Goal: Task Accomplishment & Management: Use online tool/utility

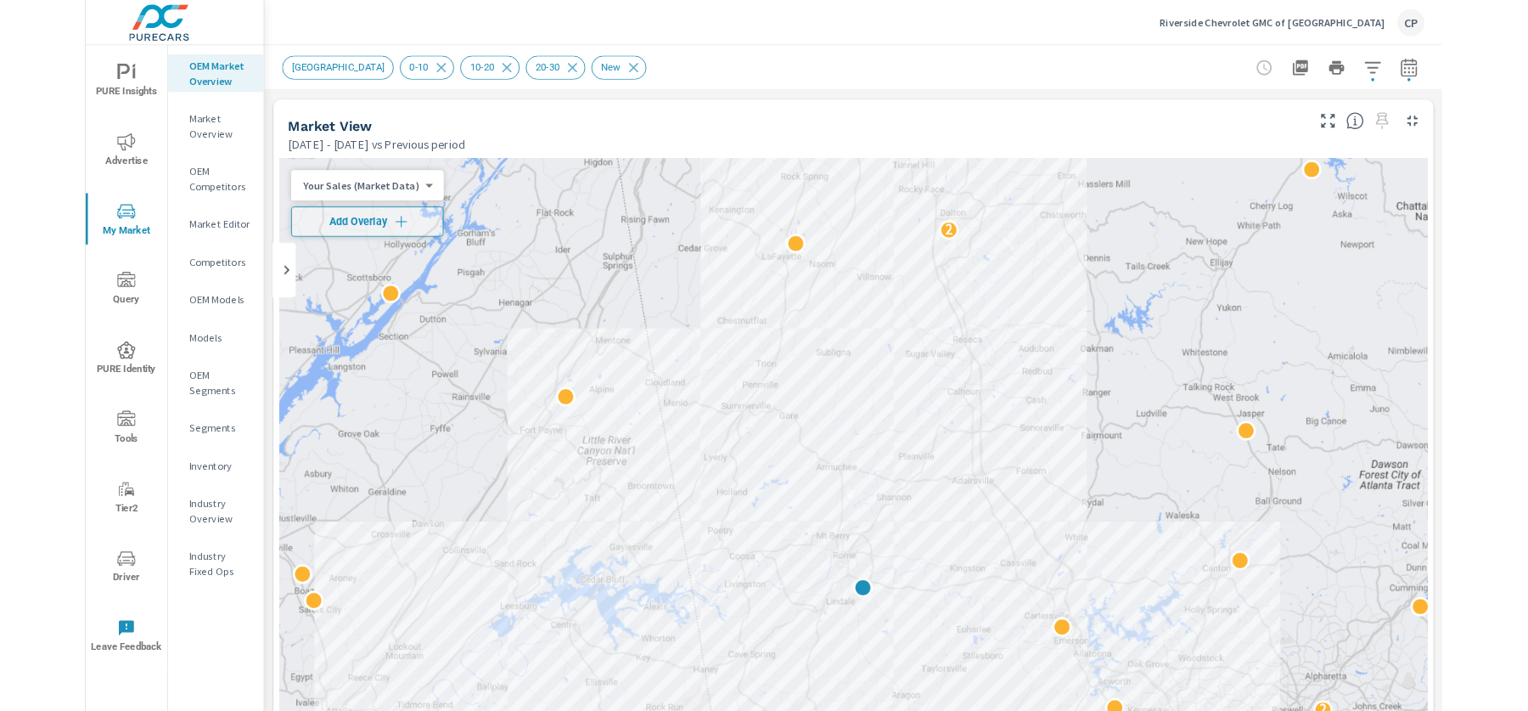
scroll to position [127, 0]
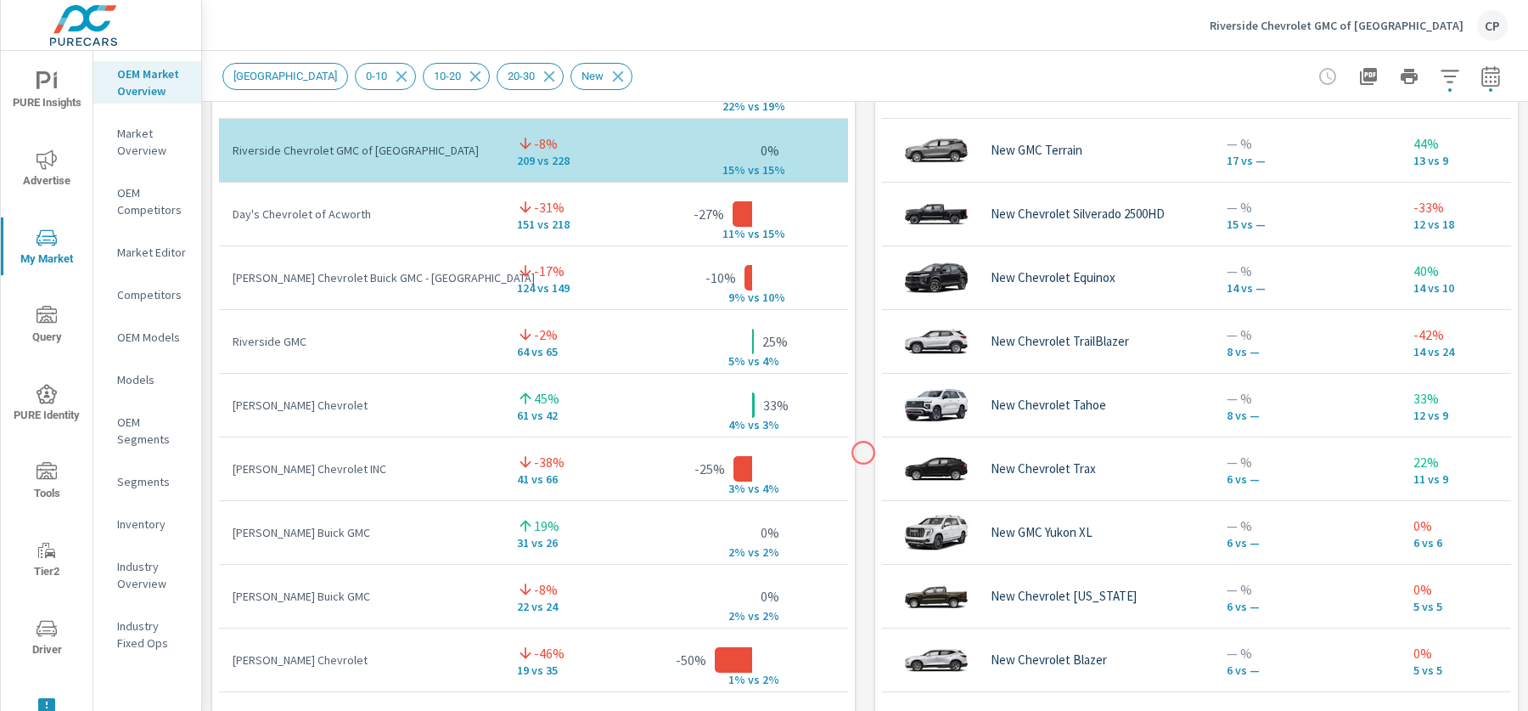
scroll to position [1190, 0]
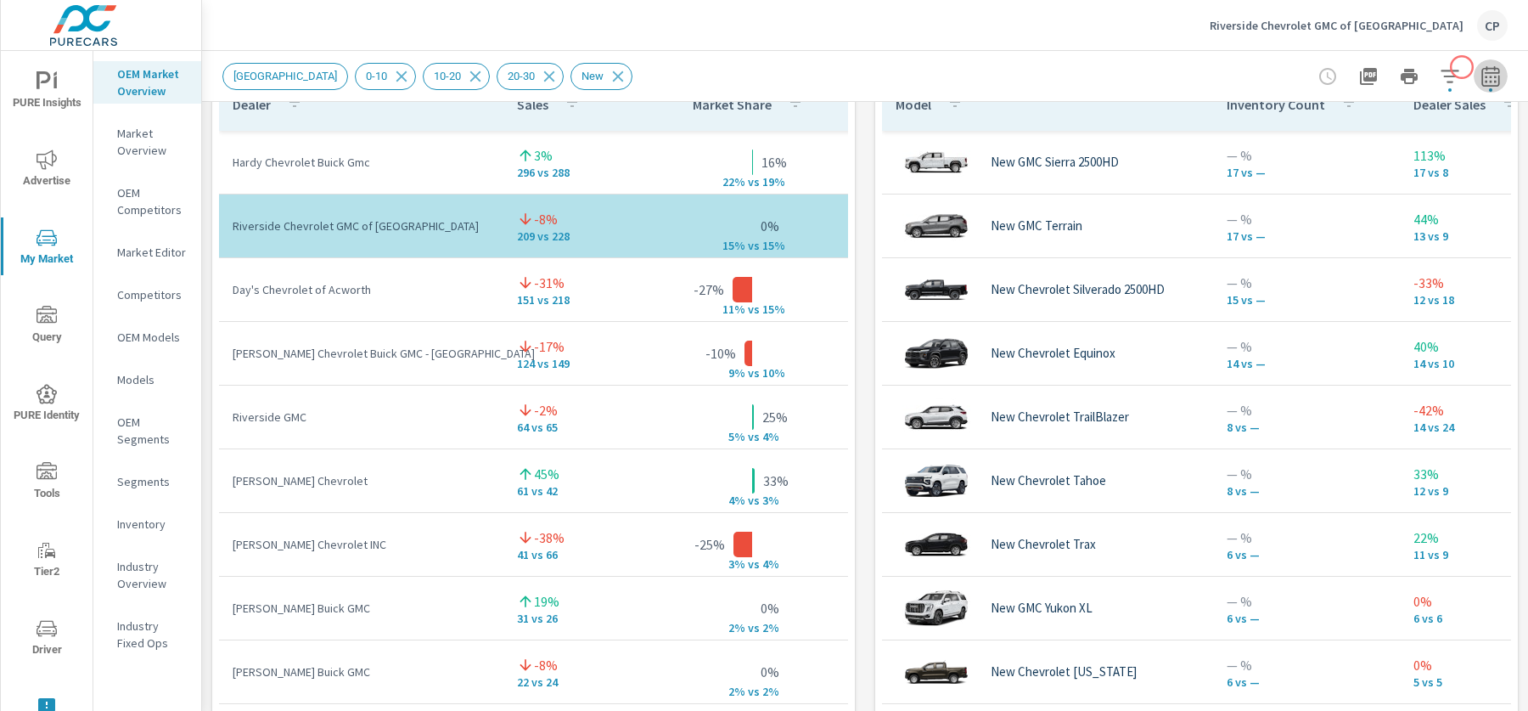
click at [1474, 67] on button "button" at bounding box center [1491, 76] width 34 height 34
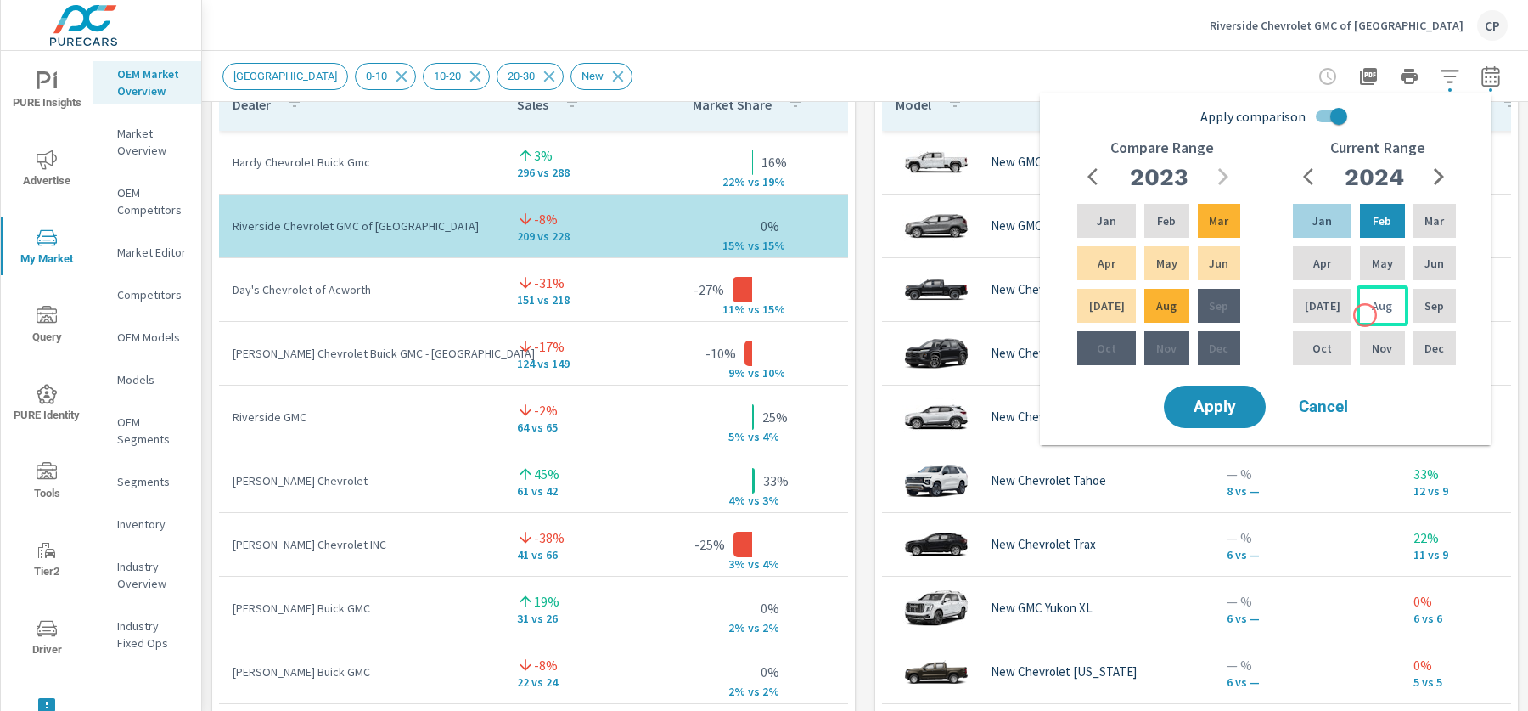
click at [1365, 315] on div "Aug" at bounding box center [1382, 305] width 51 height 41
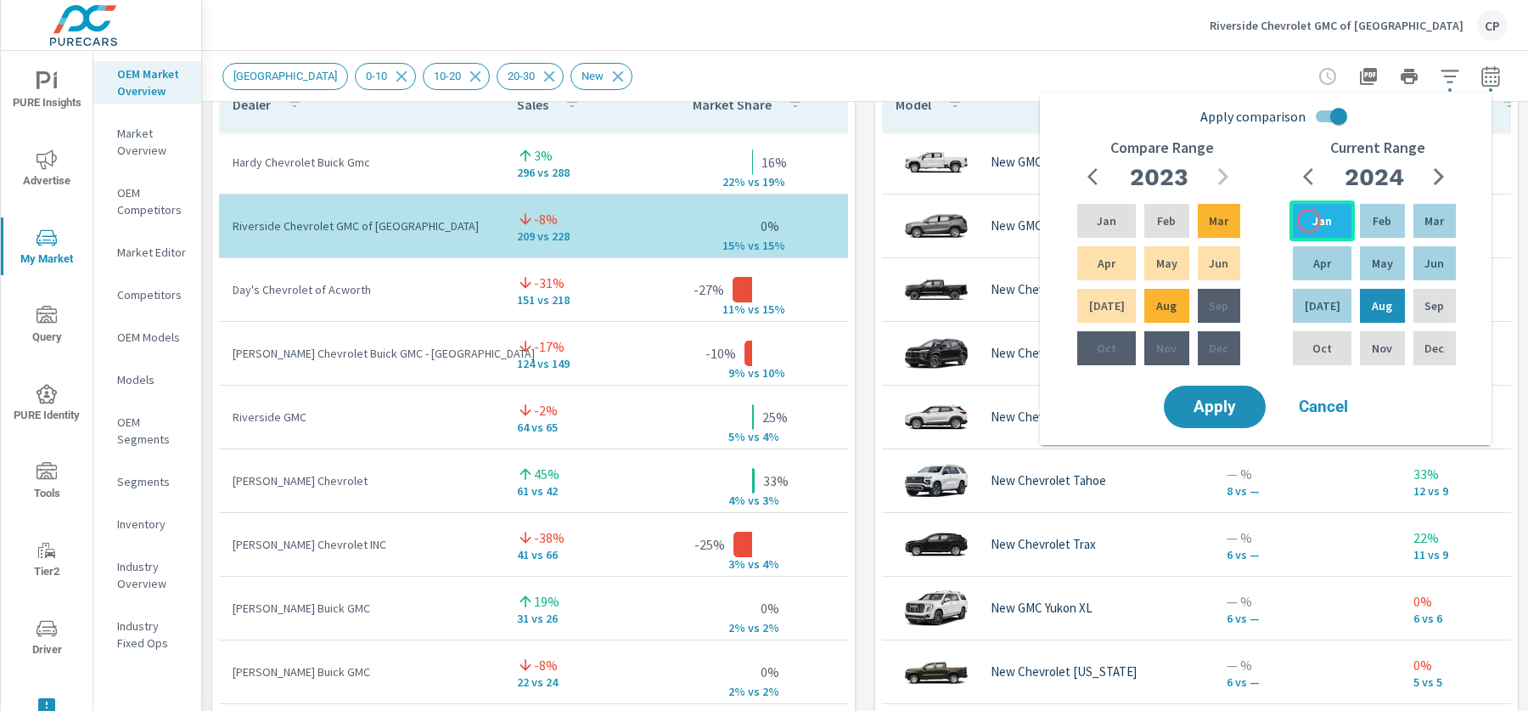
click at [1312, 221] on p "Jan" at bounding box center [1322, 220] width 20 height 17
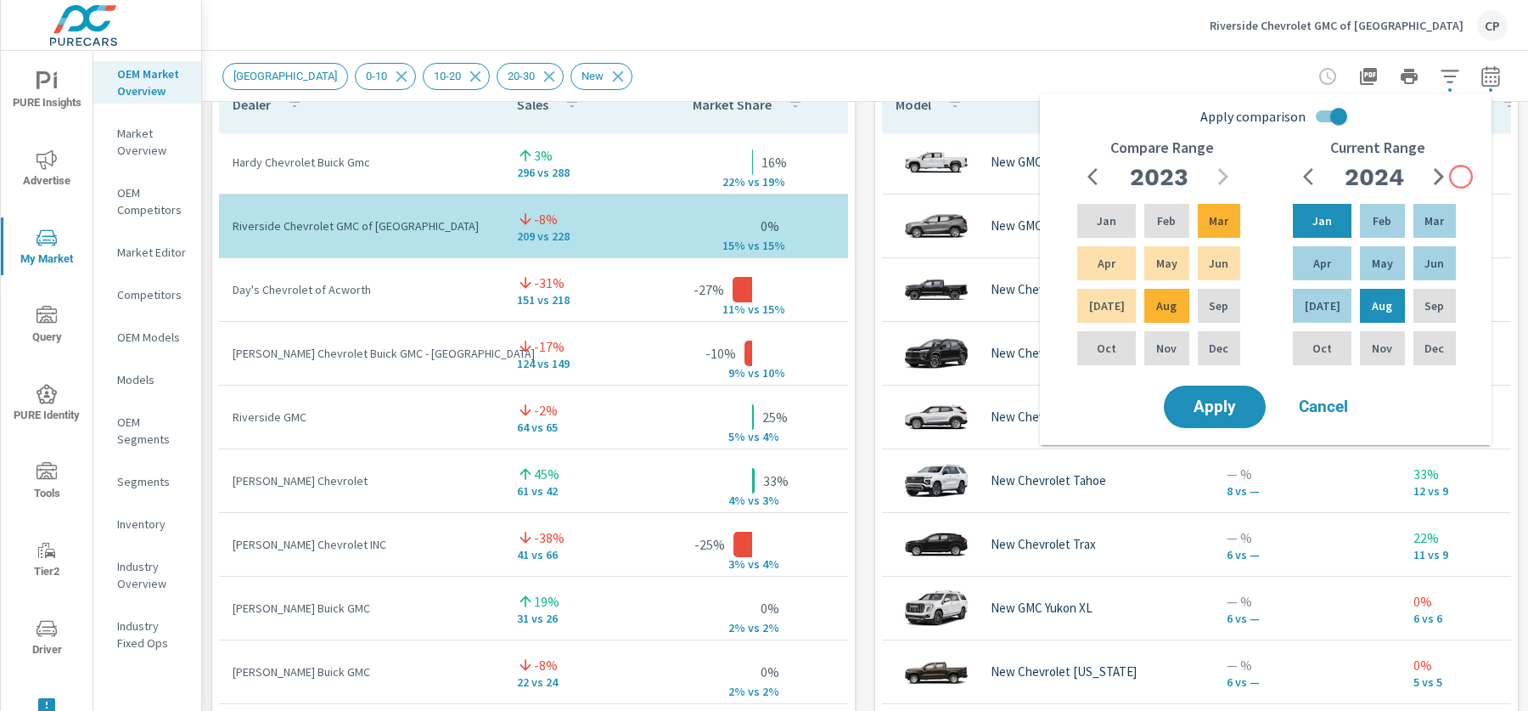
click at [1461, 177] on div "Current Range 2024 Jan Feb Mar Apr May Jun Jul Aug Sep Oct Nov Dec" at bounding box center [1377, 260] width 216 height 243
click at [1449, 177] on button "button" at bounding box center [1439, 177] width 34 height 34
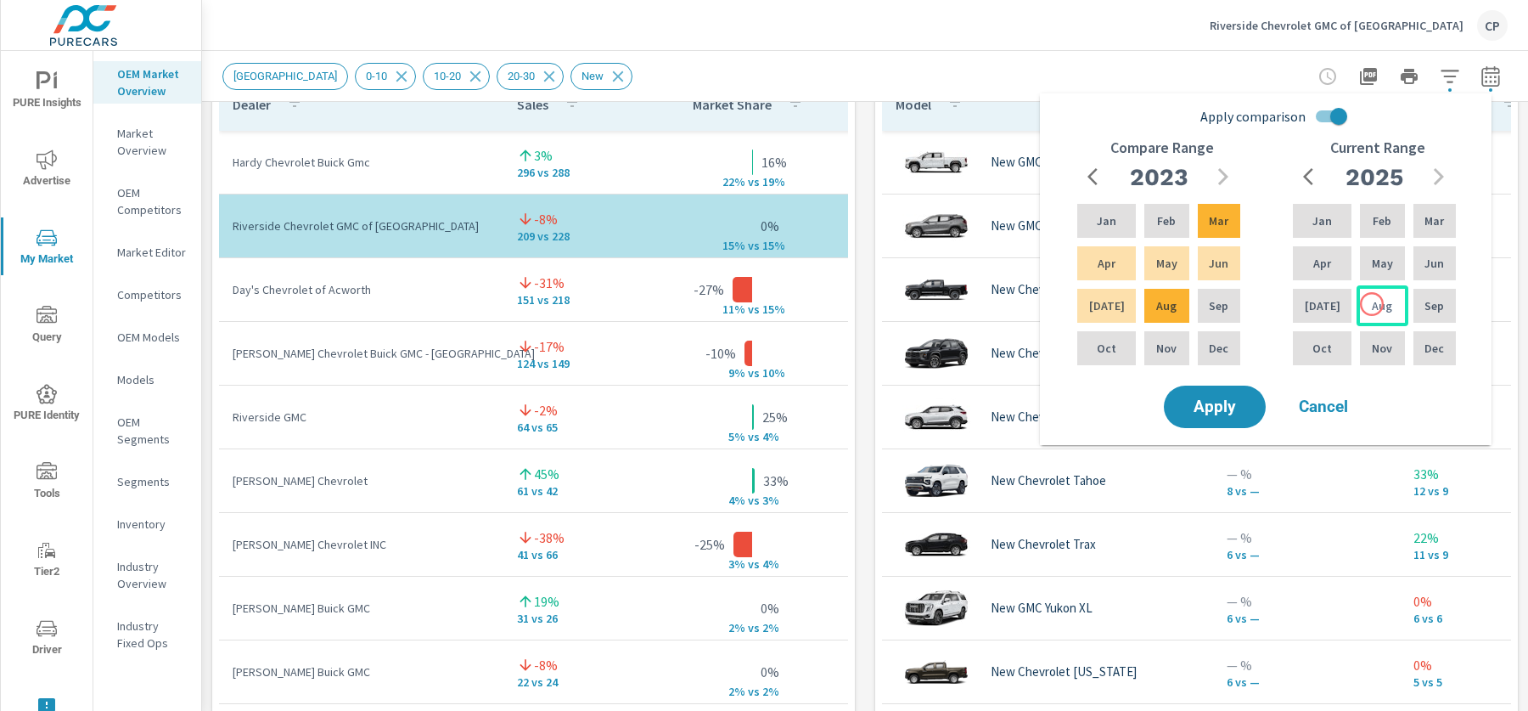
click at [1372, 305] on p "Aug" at bounding box center [1382, 305] width 20 height 17
click at [1321, 313] on p "Jul" at bounding box center [1323, 305] width 36 height 17
click at [1306, 295] on div "Jul" at bounding box center [1321, 305] width 65 height 41
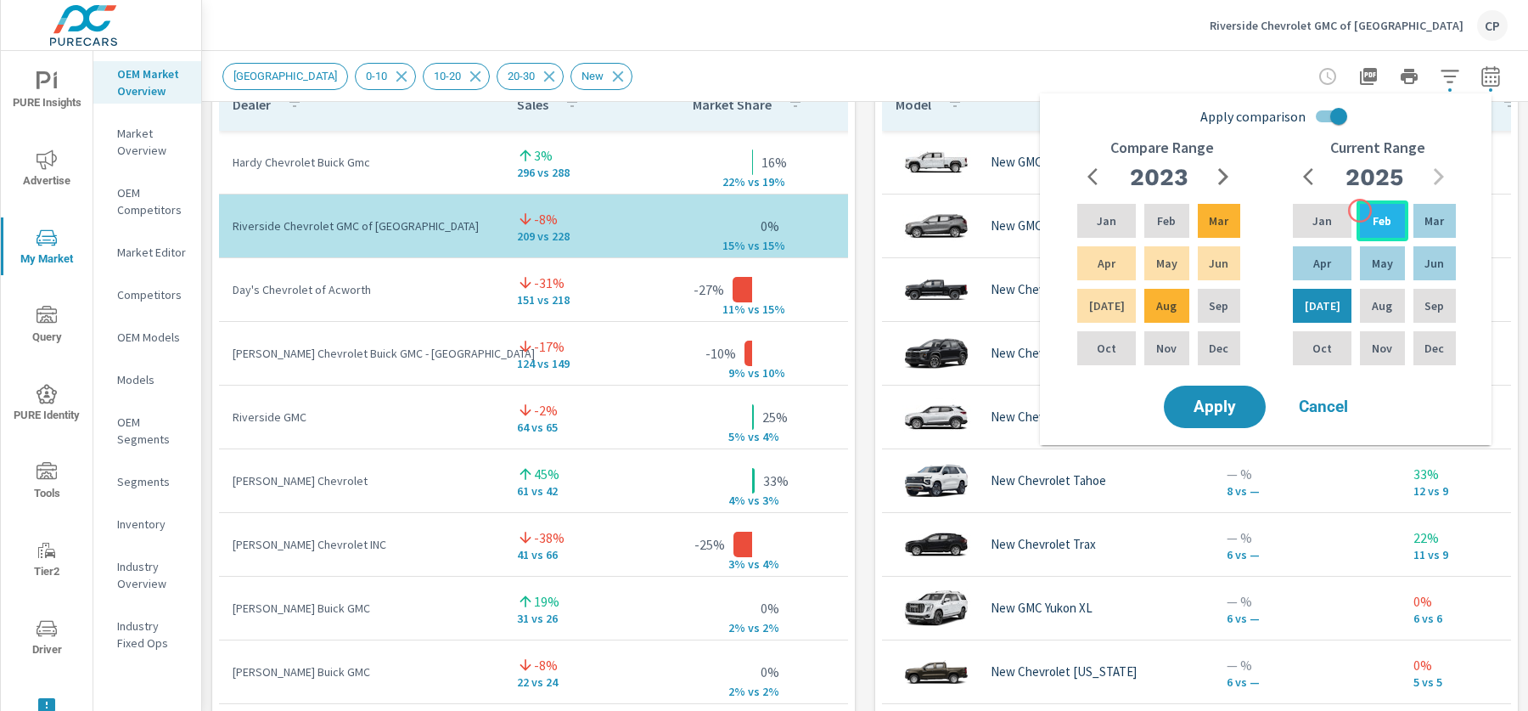
click at [1360, 211] on div "Feb" at bounding box center [1382, 220] width 51 height 41
click at [1320, 313] on p "Jul" at bounding box center [1323, 305] width 36 height 17
click at [1291, 211] on div "Jan" at bounding box center [1321, 220] width 65 height 41
click at [1097, 302] on p "Jul" at bounding box center [1107, 305] width 36 height 17
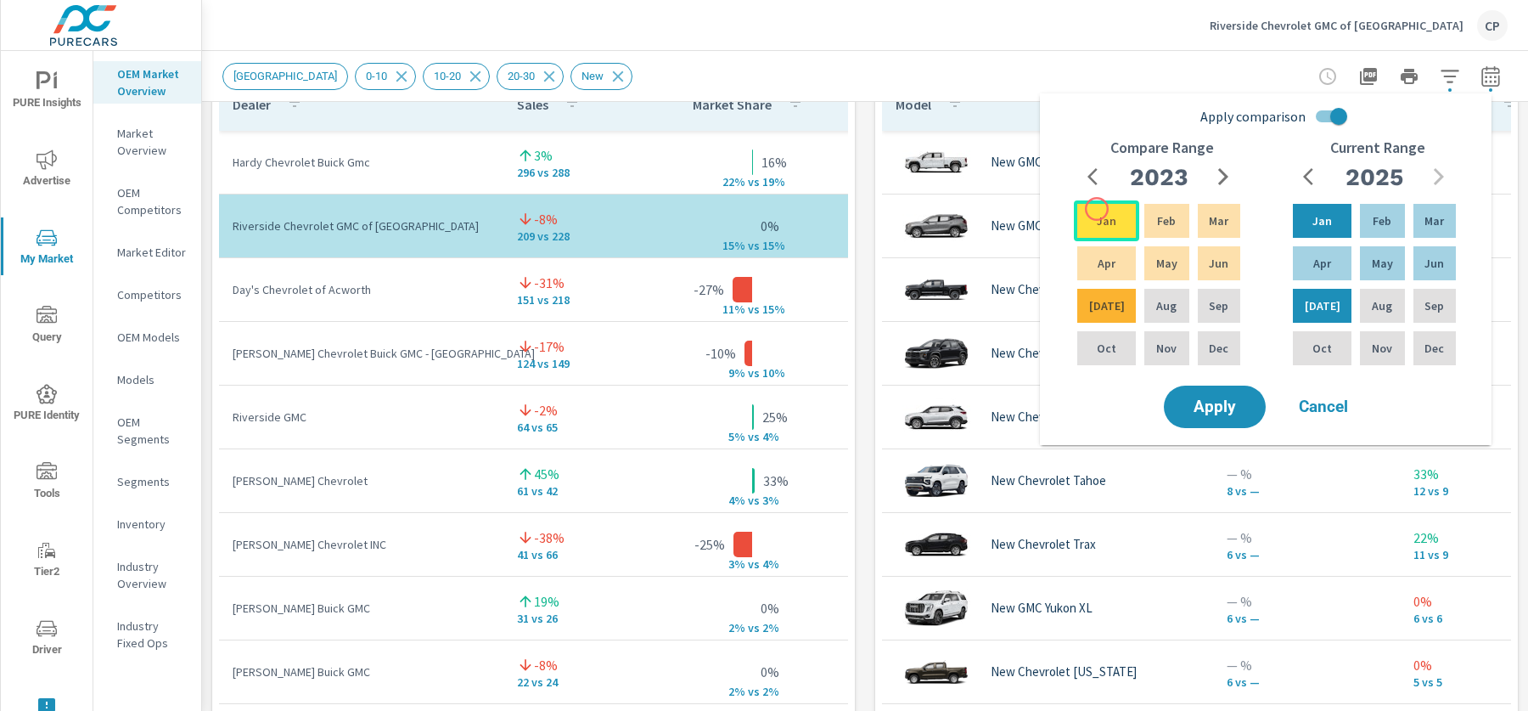
click at [1097, 208] on div "Jan" at bounding box center [1106, 220] width 65 height 41
click at [1230, 167] on icon "button" at bounding box center [1223, 176] width 20 height 20
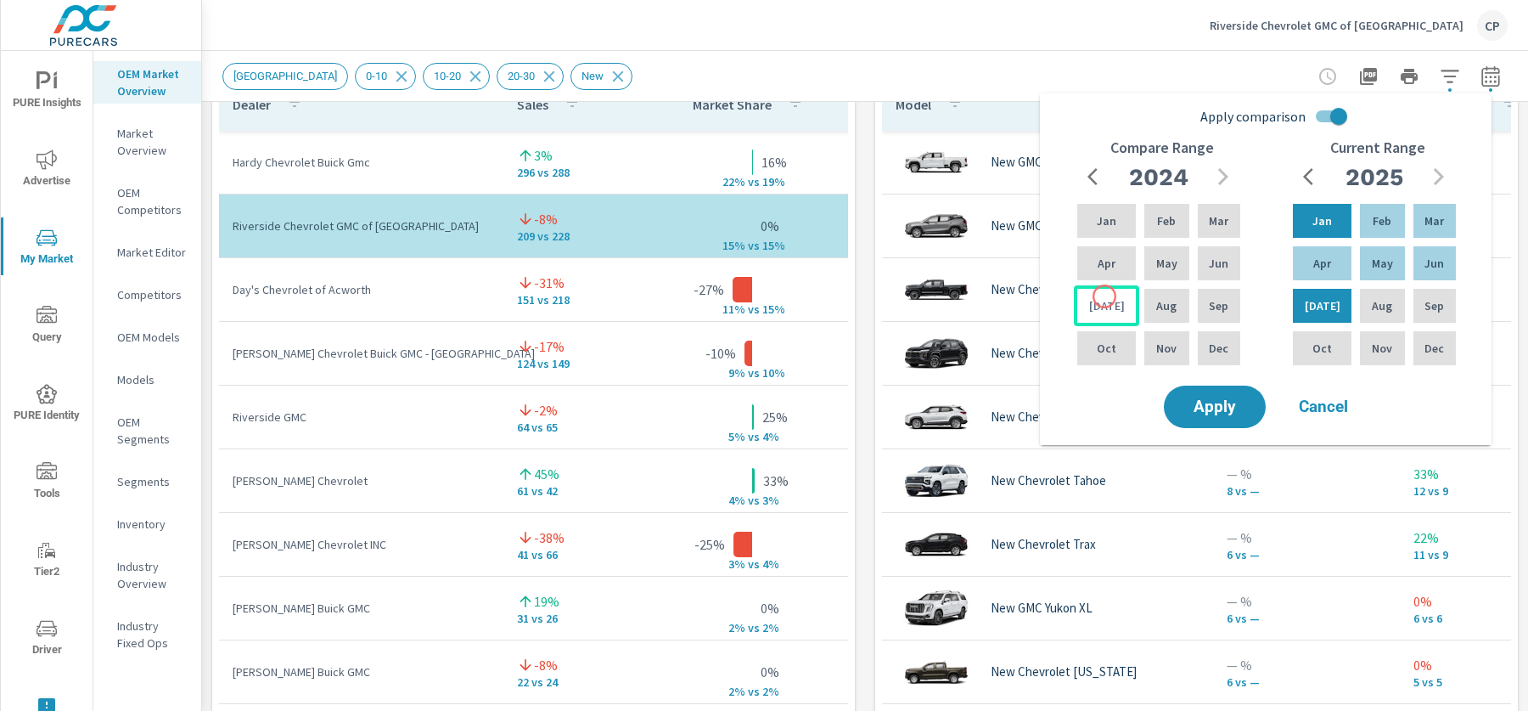
click at [1104, 296] on div "Jul" at bounding box center [1106, 305] width 65 height 41
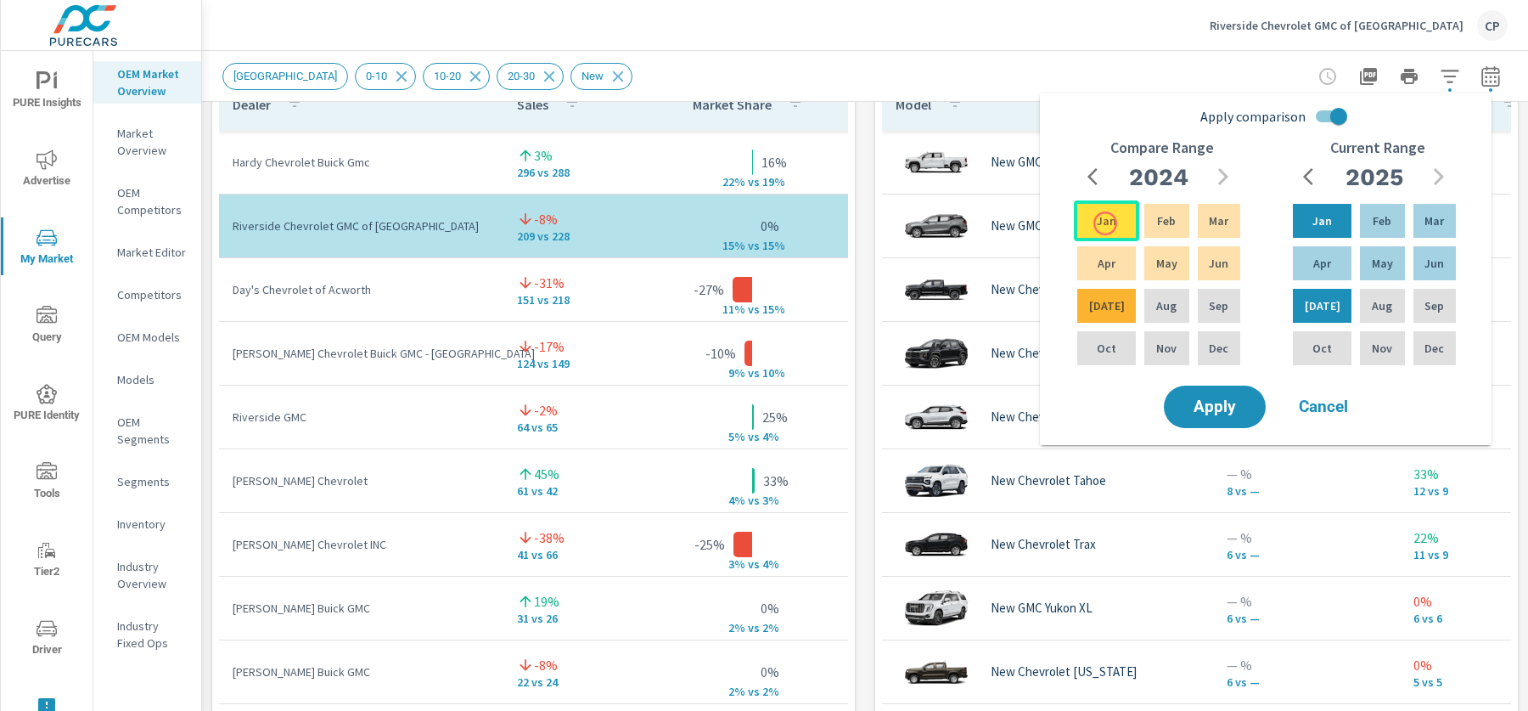
click at [1105, 223] on p "Jan" at bounding box center [1107, 220] width 20 height 17
click at [1225, 413] on span "Apply" at bounding box center [1215, 407] width 70 height 16
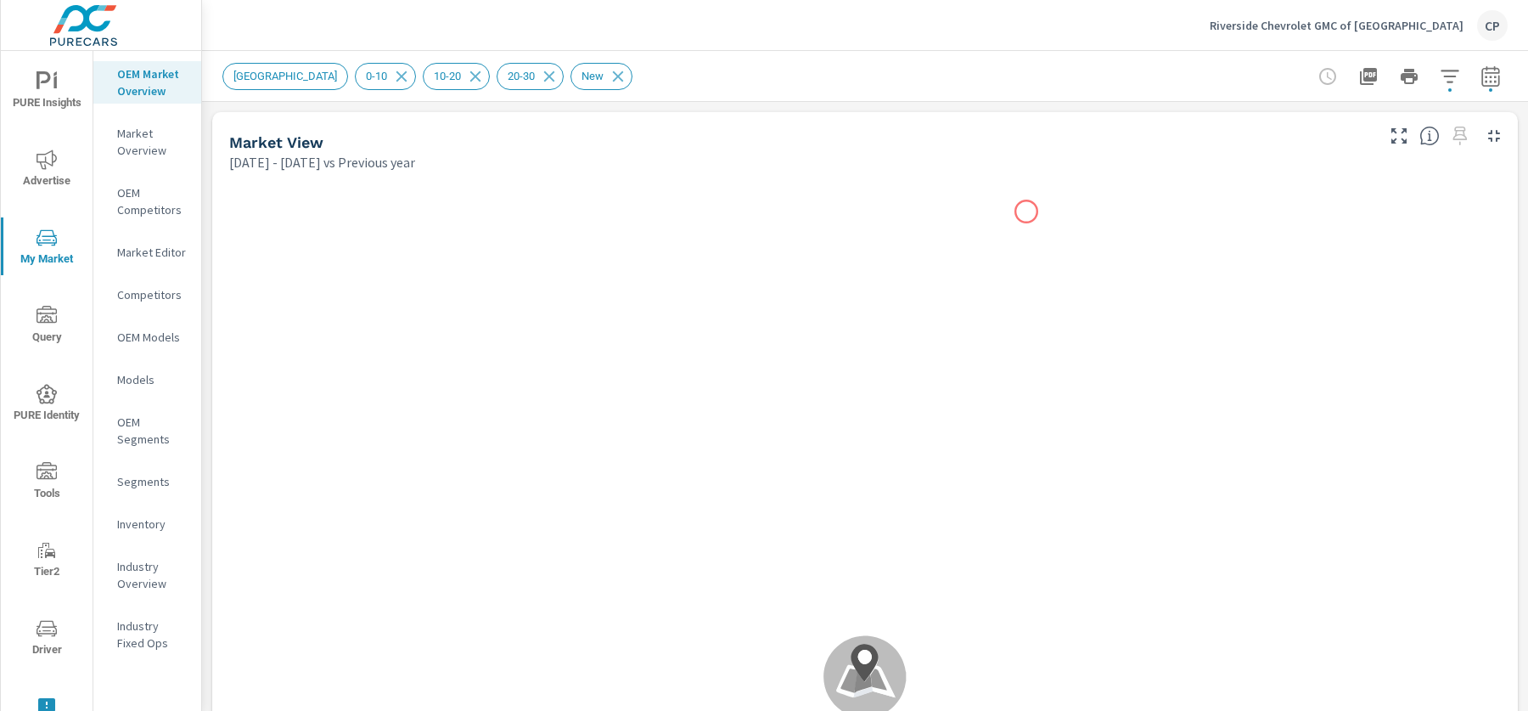
scroll to position [127, 0]
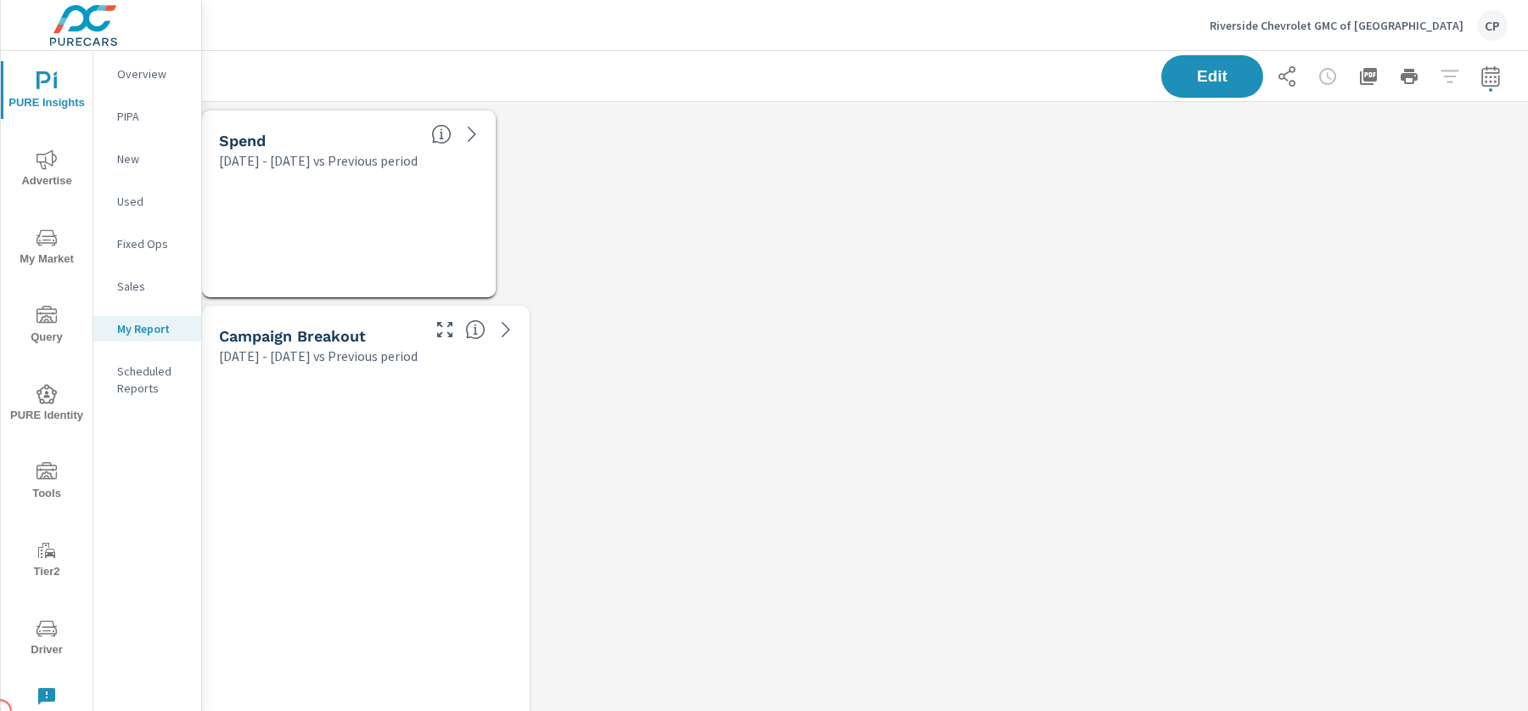
scroll to position [6289, 1342]
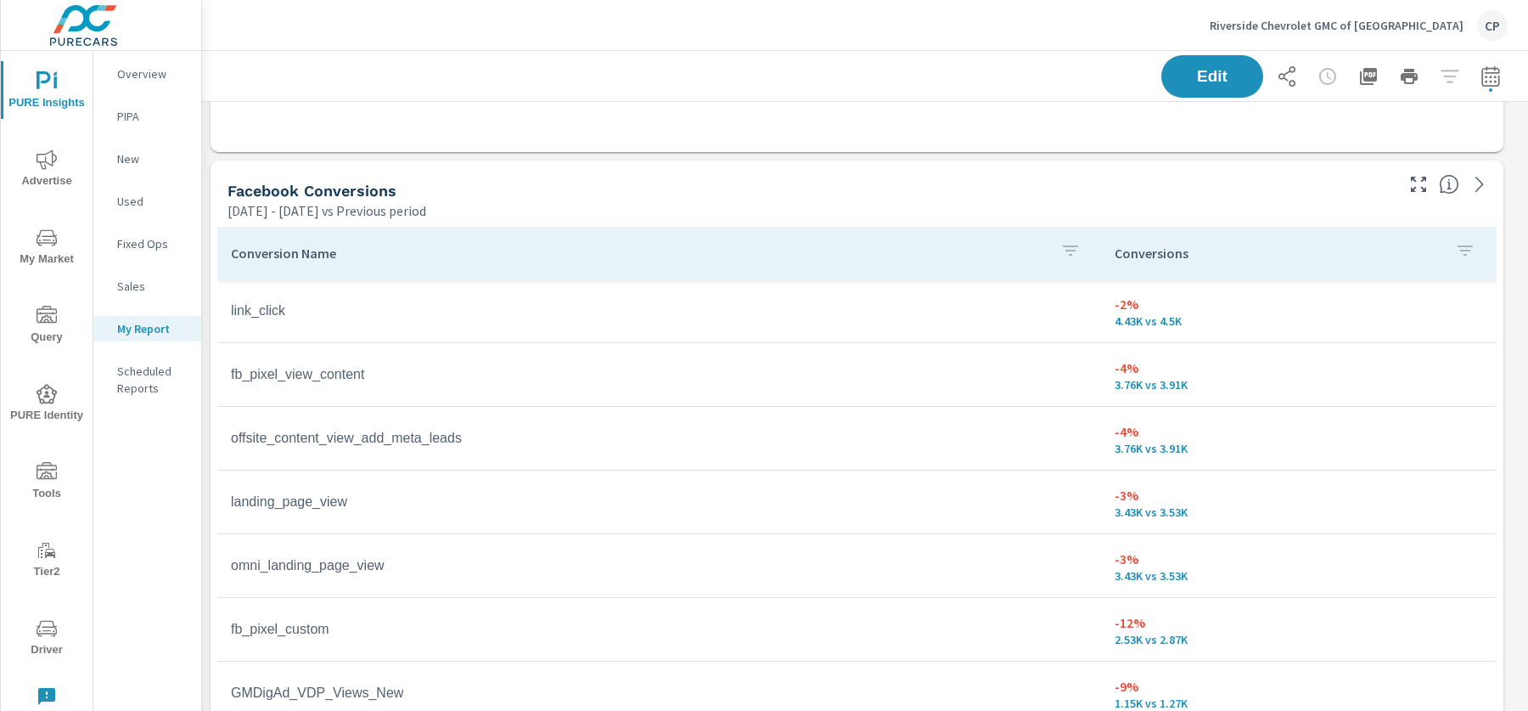
scroll to position [8, 8]
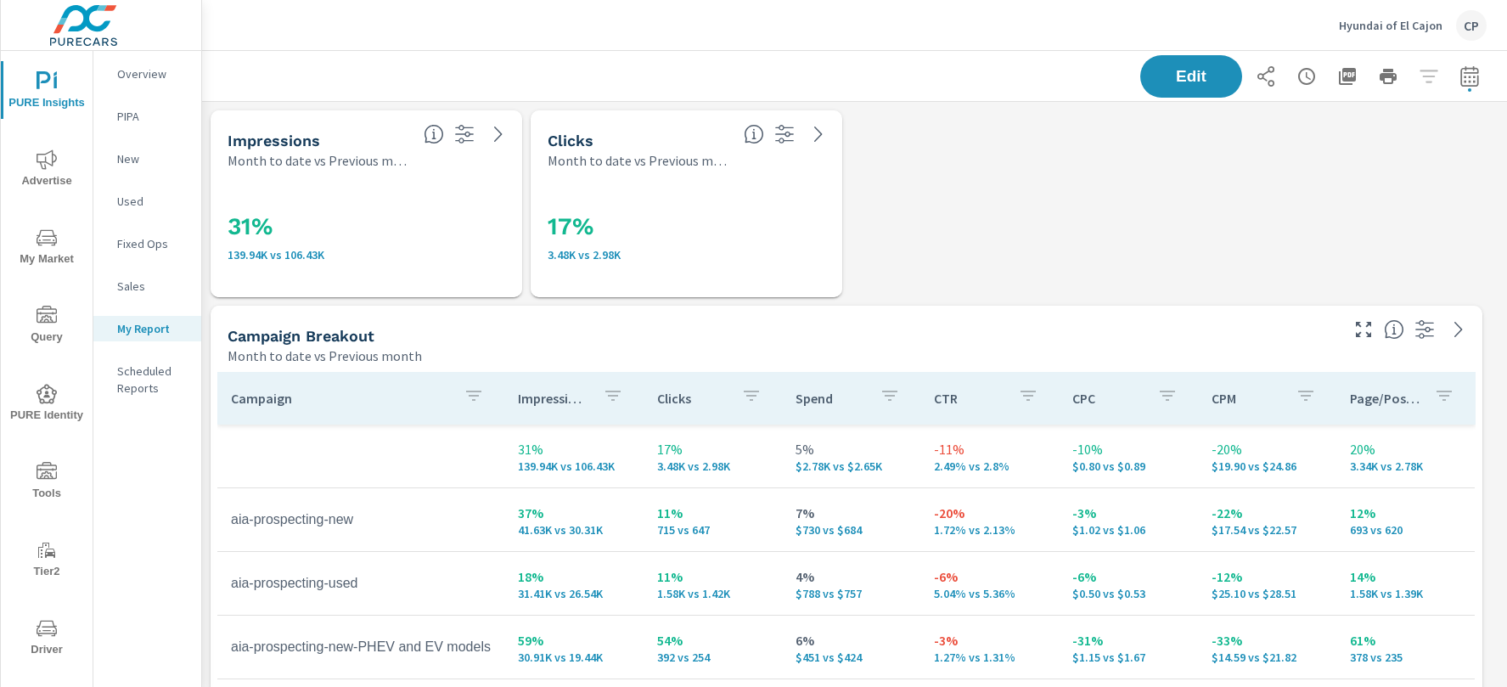
scroll to position [5704, 1321]
